Goal: Navigation & Orientation: Find specific page/section

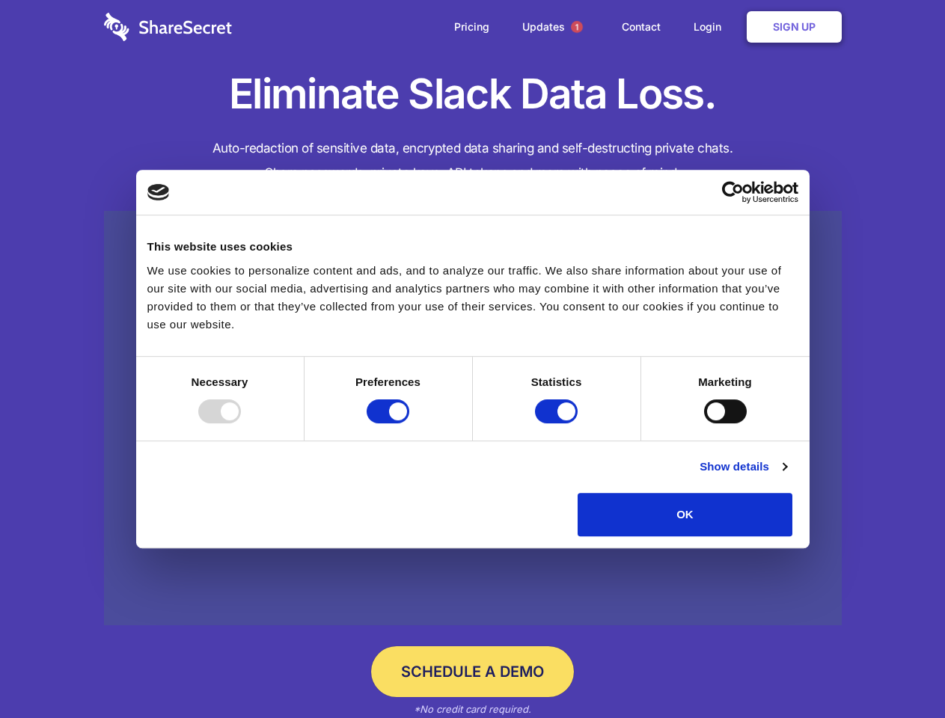
click at [241, 423] on div at bounding box center [219, 411] width 43 height 24
click at [409, 423] on input "Preferences" at bounding box center [387, 411] width 43 height 24
checkbox input "false"
click at [558, 423] on input "Statistics" at bounding box center [556, 411] width 43 height 24
checkbox input "false"
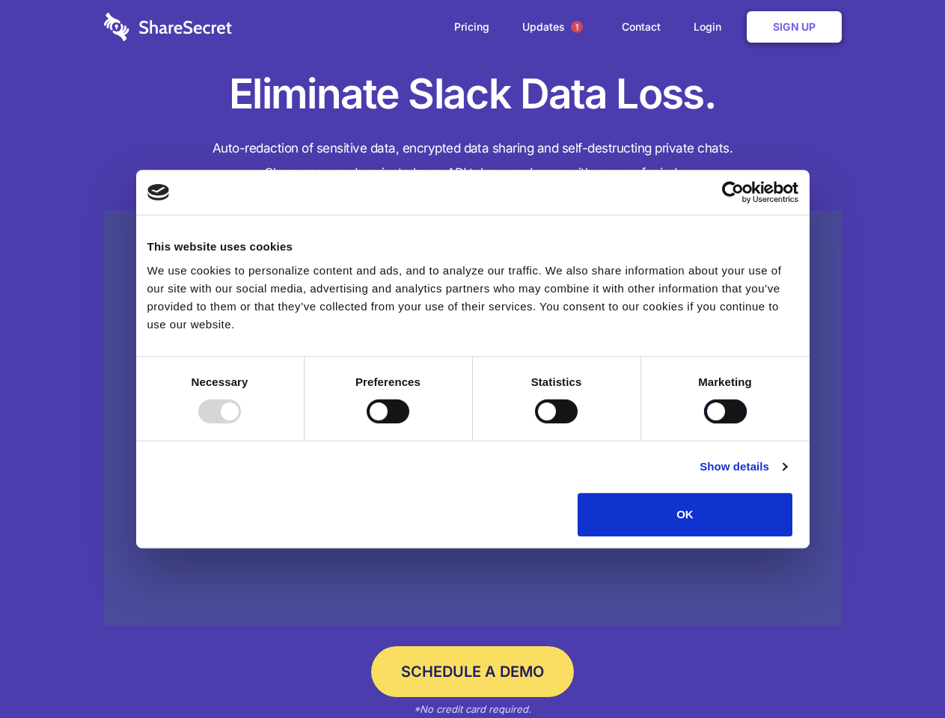
click at [704, 423] on input "Marketing" at bounding box center [725, 411] width 43 height 24
checkbox input "true"
click at [786, 476] on link "Show details" at bounding box center [742, 467] width 87 height 18
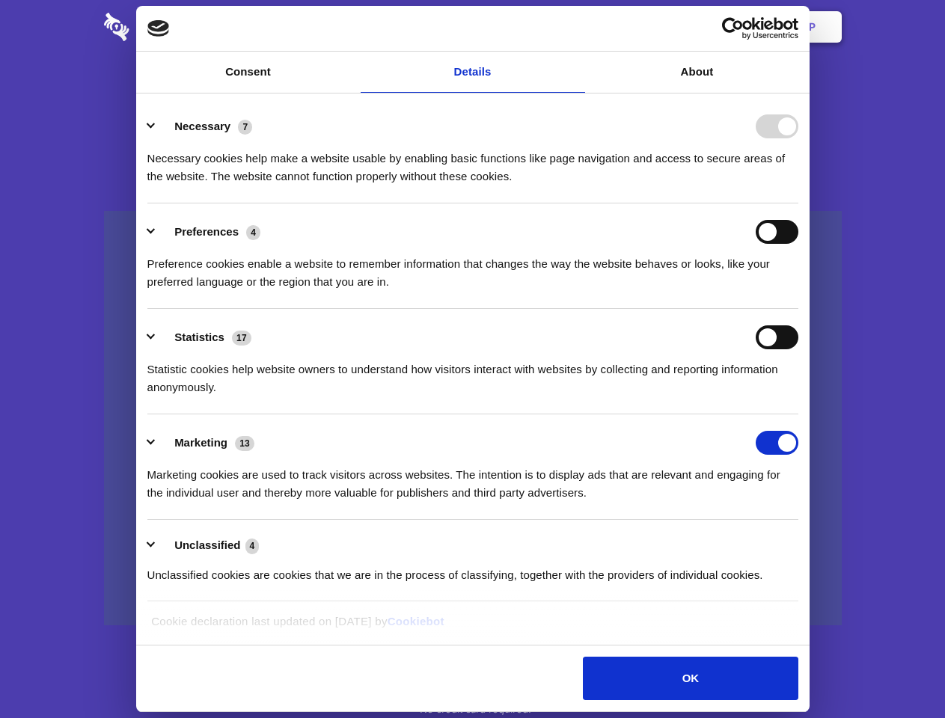
click at [798, 203] on li "Necessary 7 Necessary cookies help make a website usable by enabling basic func…" at bounding box center [472, 150] width 651 height 105
click at [576, 27] on span "1" at bounding box center [577, 27] width 12 height 12
